Goal: Information Seeking & Learning: Find specific fact

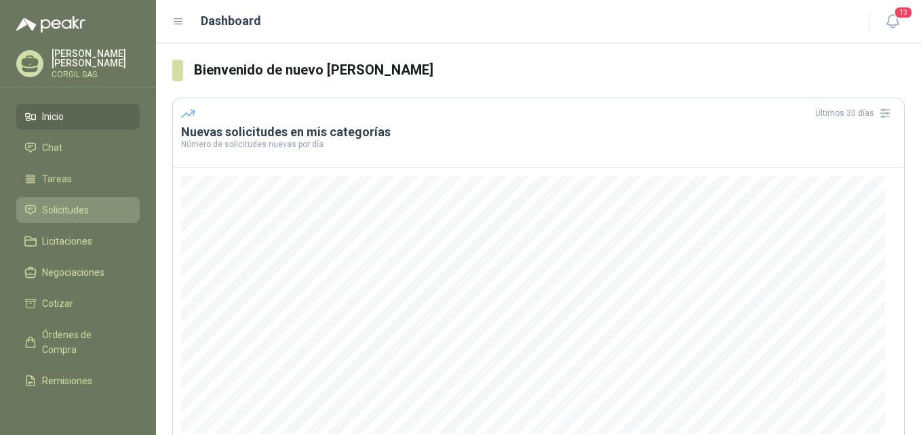
click at [74, 212] on span "Solicitudes" at bounding box center [65, 210] width 47 height 15
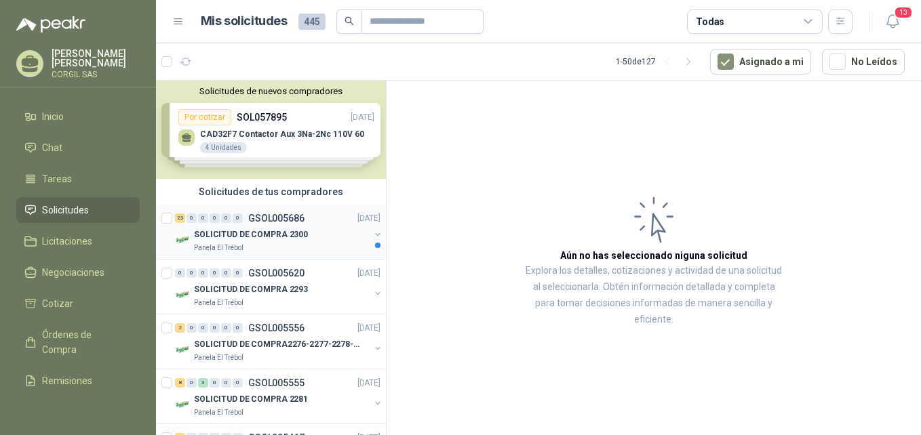
click at [267, 223] on p "GSOL005686" at bounding box center [276, 218] width 56 height 9
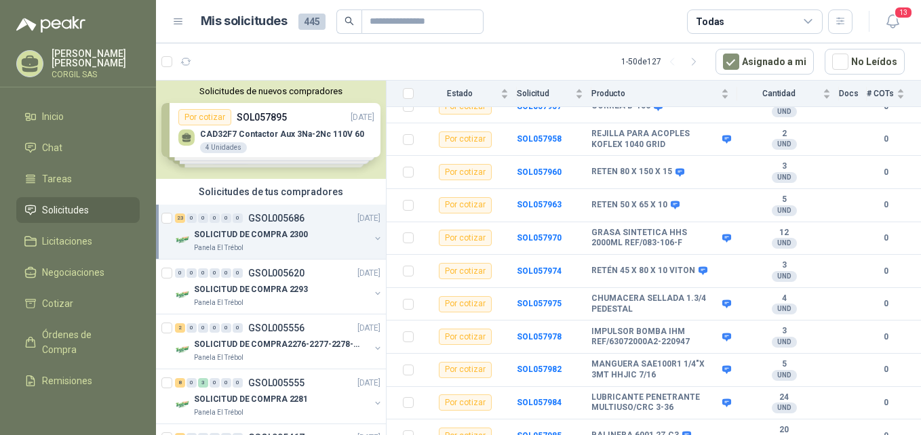
scroll to position [600, 0]
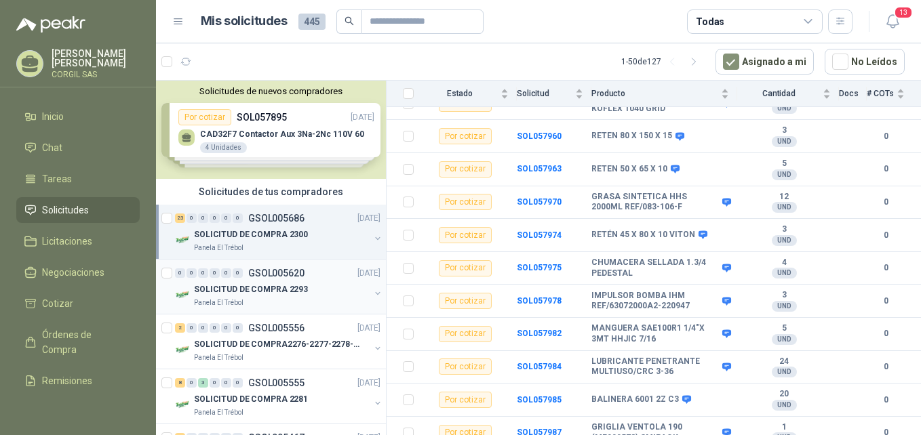
click at [284, 275] on p "GSOL005620" at bounding box center [276, 272] width 56 height 9
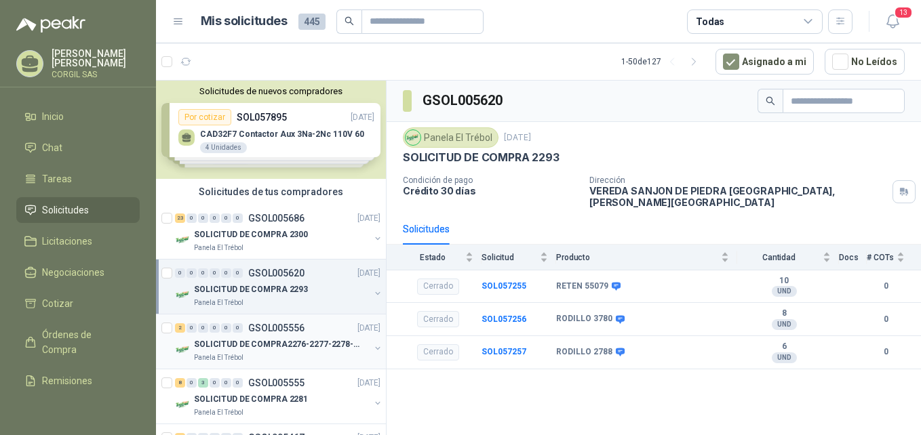
click at [262, 326] on p "GSOL005556" at bounding box center [276, 327] width 56 height 9
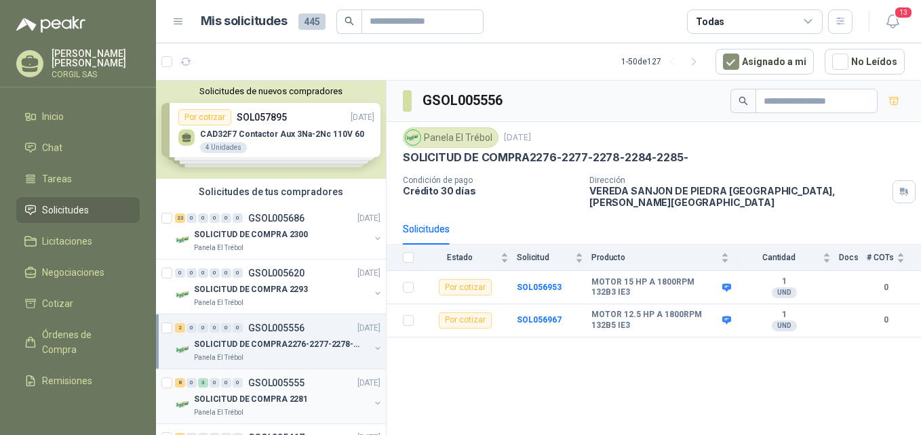
click at [273, 388] on div "8 0 3 0 0 0 GSOL005555 [DATE]" at bounding box center [279, 383] width 208 height 16
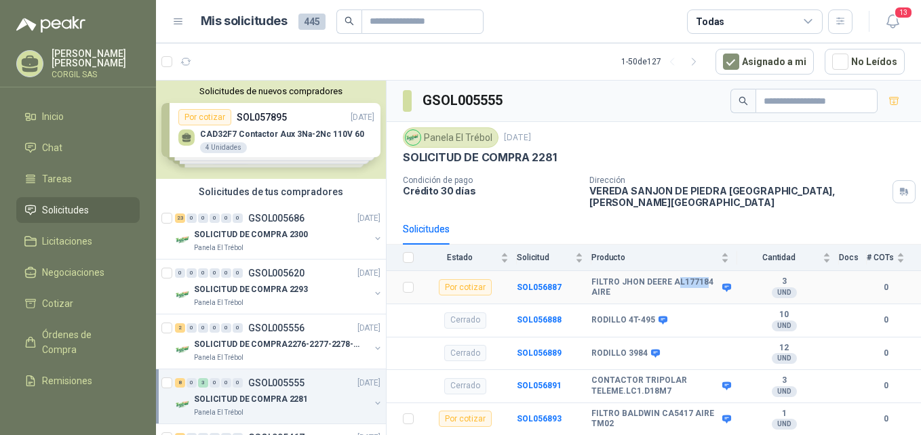
drag, startPoint x: 704, startPoint y: 273, endPoint x: 673, endPoint y: 273, distance: 31.2
click at [673, 277] on b "FILTRO JHON DEERE AL177184 AIRE" at bounding box center [654, 287] width 127 height 21
click at [675, 277] on b "FILTRO JHON DEERE AL177184 AIRE" at bounding box center [654, 287] width 127 height 21
drag, startPoint x: 670, startPoint y: 271, endPoint x: 710, endPoint y: 274, distance: 40.1
click at [710, 277] on div "FILTRO JHON DEERE AL177184 AIRE" at bounding box center [660, 287] width 138 height 21
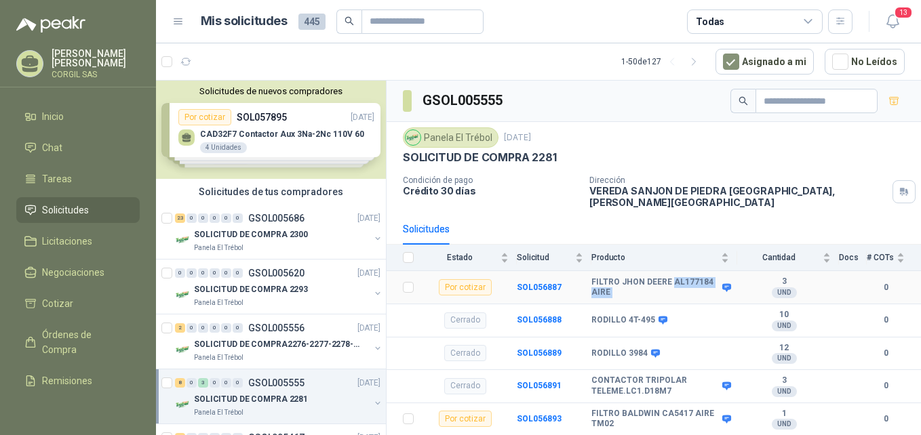
click at [719, 283] on span at bounding box center [724, 288] width 10 height 10
click at [704, 277] on b "FILTRO JHON DEERE AL177184 AIRE" at bounding box center [654, 287] width 127 height 21
drag, startPoint x: 705, startPoint y: 273, endPoint x: 671, endPoint y: 278, distance: 35.0
click at [671, 278] on b "FILTRO JHON DEERE AL177184 AIRE" at bounding box center [654, 287] width 127 height 21
copy b "AL177184"
